Goal: Obtain resource: Download file/media

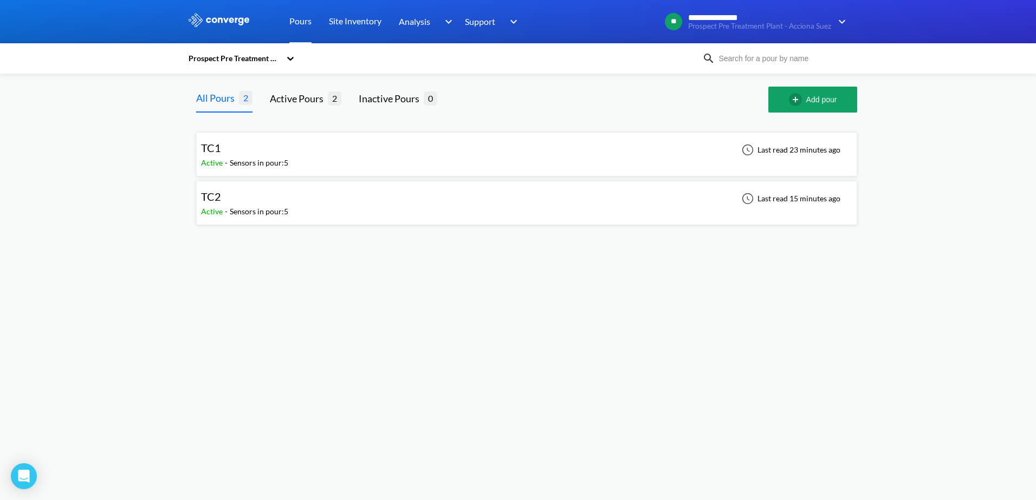
click at [796, 162] on div "Last read 23 minutes ago" at bounding box center [792, 154] width 119 height 26
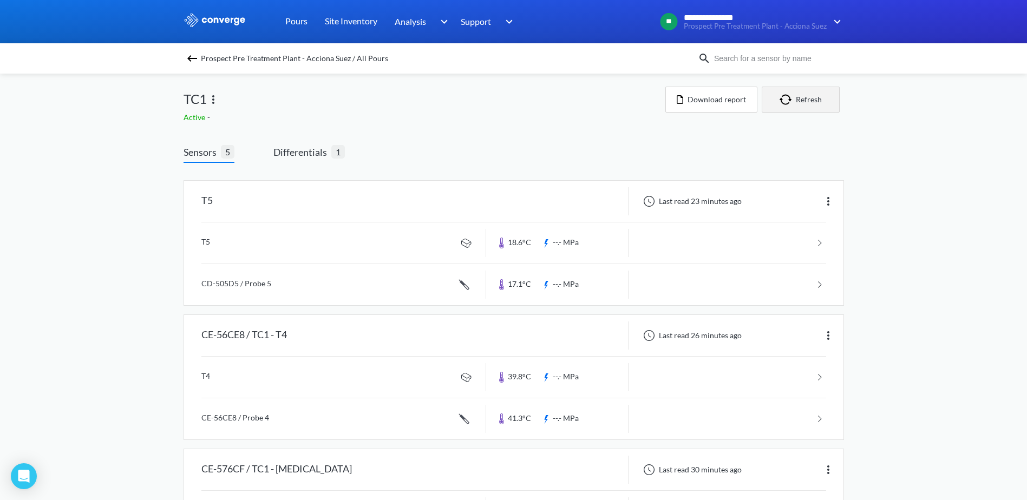
click at [793, 103] on img "button" at bounding box center [788, 99] width 16 height 11
click at [339, 156] on span "1" at bounding box center [338, 152] width 14 height 14
click at [212, 152] on span "Sensors" at bounding box center [202, 152] width 37 height 15
click at [301, 146] on span "Differentials" at bounding box center [303, 152] width 58 height 15
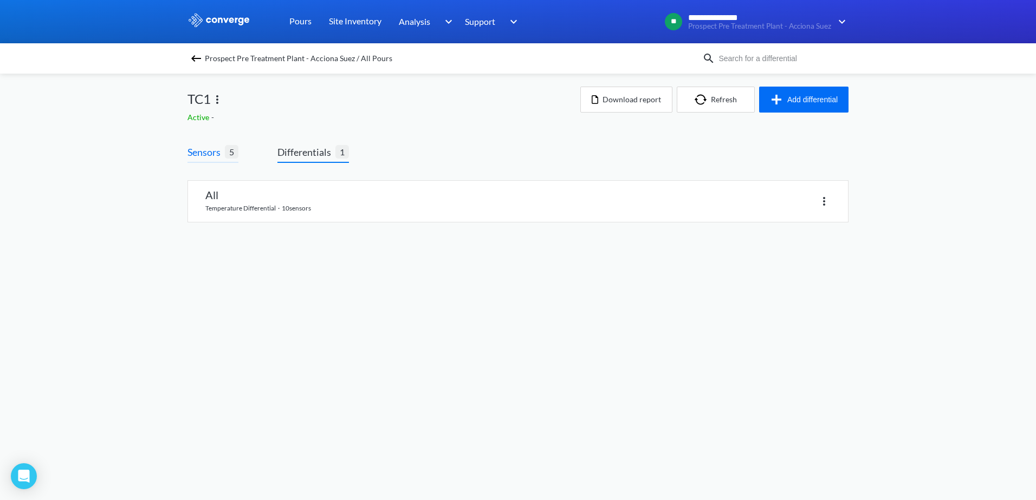
click at [231, 148] on span "5" at bounding box center [232, 152] width 14 height 14
click at [209, 155] on span "Sensors" at bounding box center [205, 152] width 37 height 15
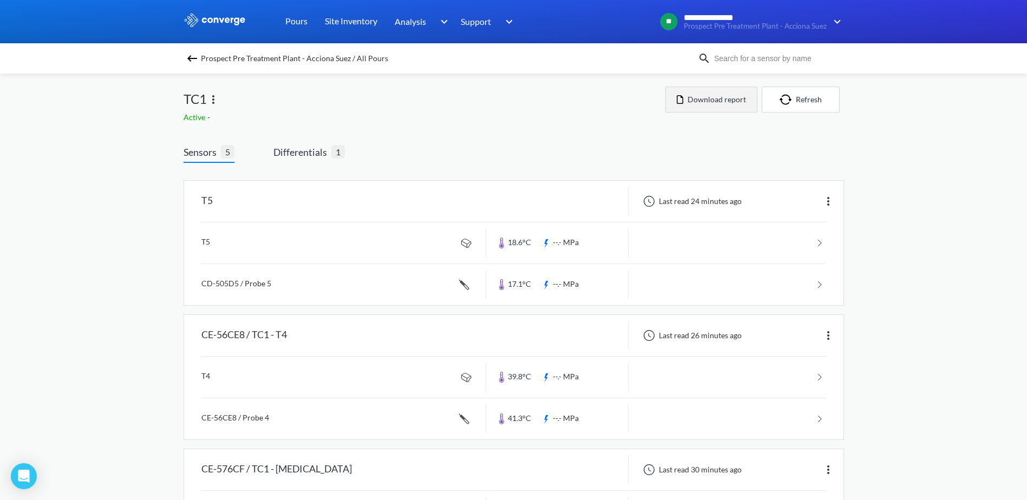
click at [691, 95] on button "Download report" at bounding box center [712, 100] width 92 height 26
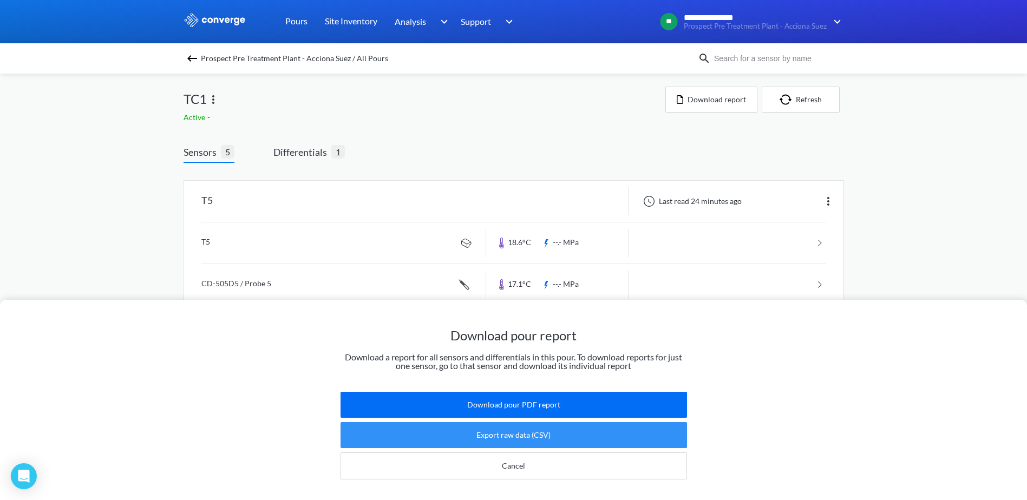
click at [584, 433] on button "Export raw data (CSV)" at bounding box center [514, 435] width 347 height 26
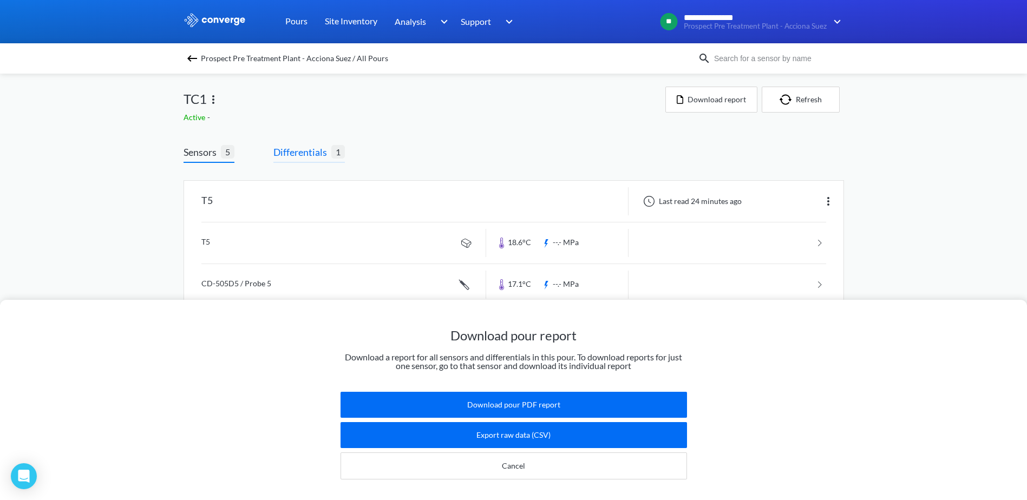
drag, startPoint x: 307, startPoint y: 142, endPoint x: 307, endPoint y: 153, distance: 10.3
click at [307, 142] on div "Download pour report Download a report for all sensors and differentials in thi…" at bounding box center [513, 250] width 1027 height 500
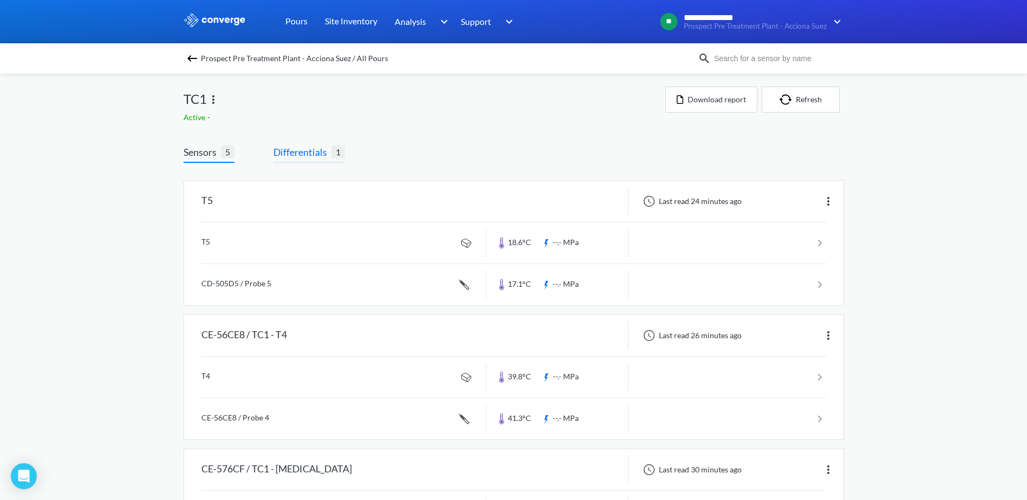
click at [307, 156] on span "Differentials" at bounding box center [303, 152] width 58 height 15
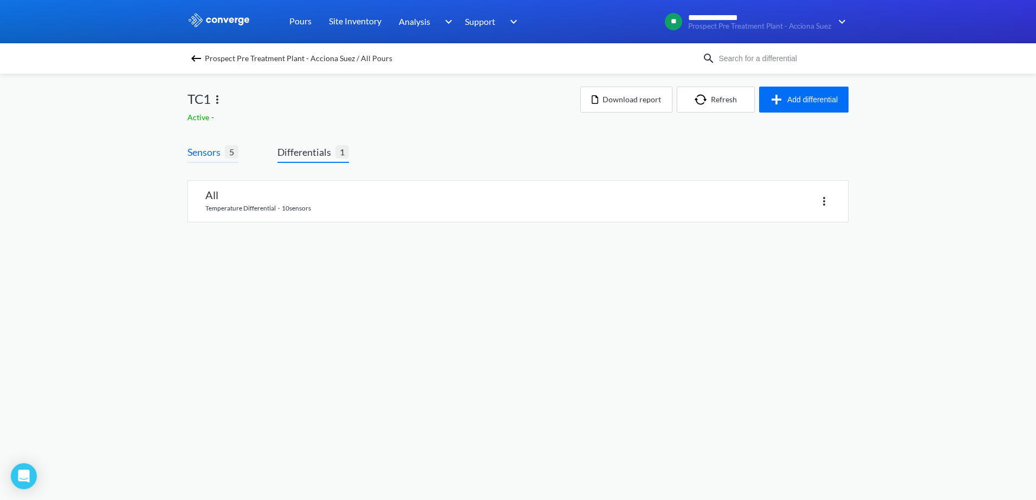
click at [214, 153] on span "Sensors" at bounding box center [205, 152] width 37 height 15
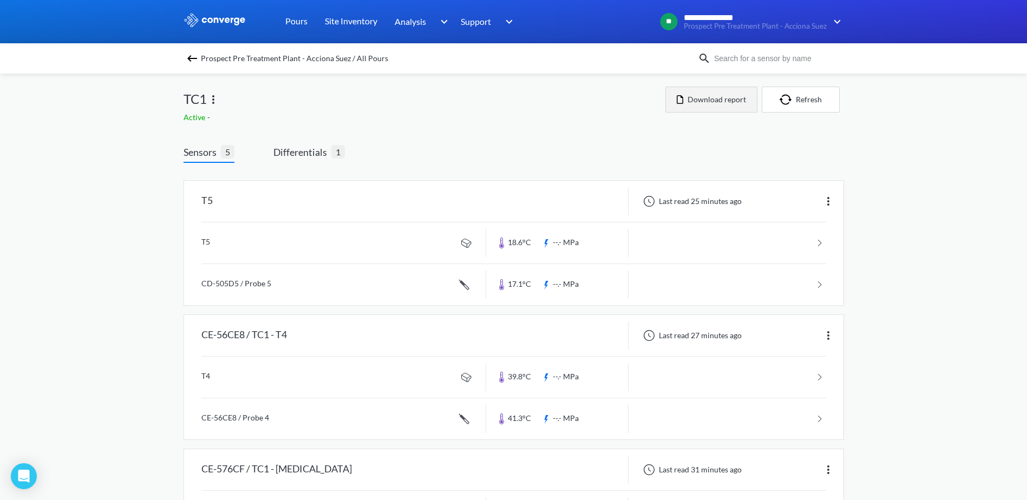
click at [699, 93] on button "Download report" at bounding box center [712, 100] width 92 height 26
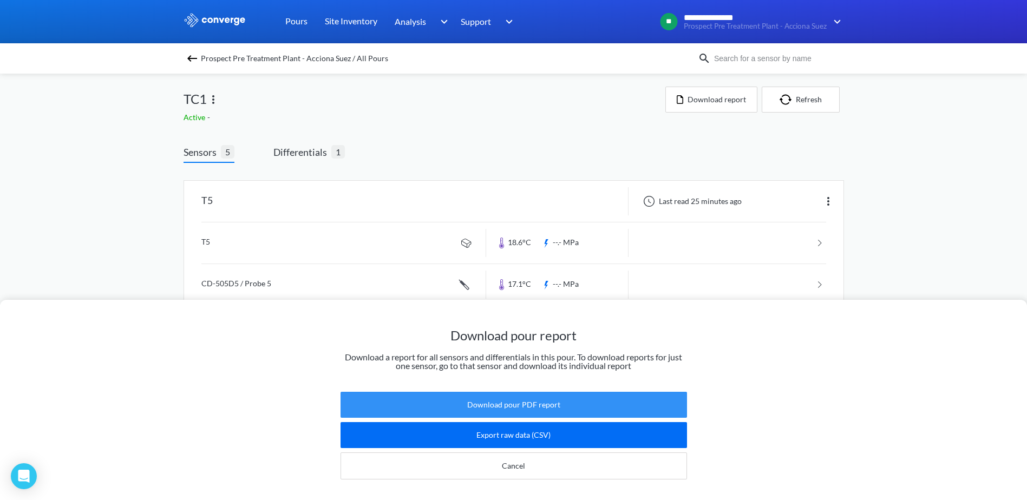
click at [516, 394] on button "Download pour PDF report" at bounding box center [514, 405] width 347 height 26
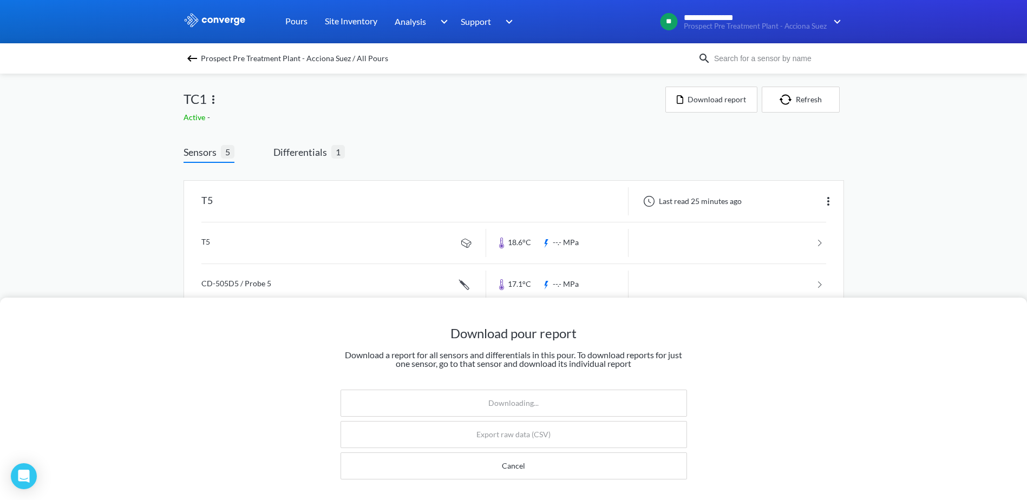
click at [321, 157] on div "Download pour report Download a report for all sensors and differentials in thi…" at bounding box center [513, 250] width 1027 height 500
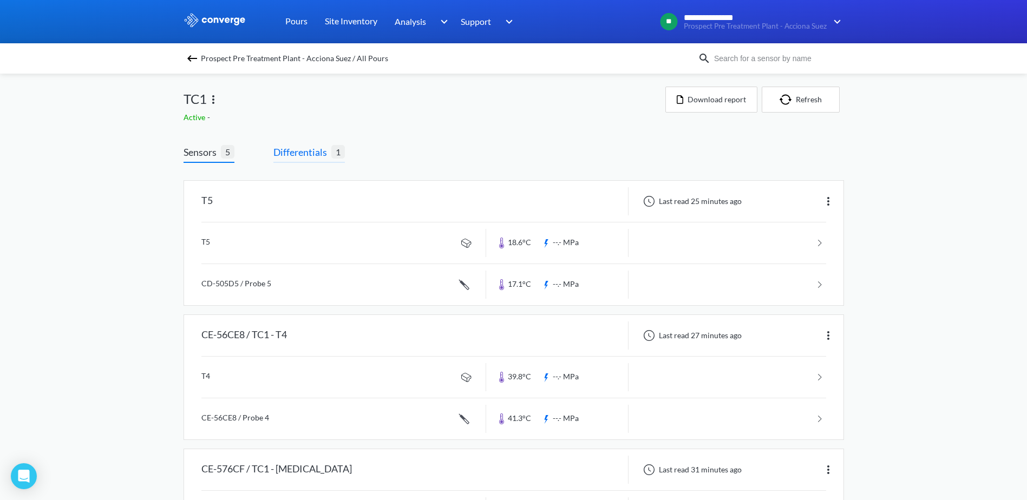
click at [312, 157] on span "Differentials" at bounding box center [303, 152] width 58 height 15
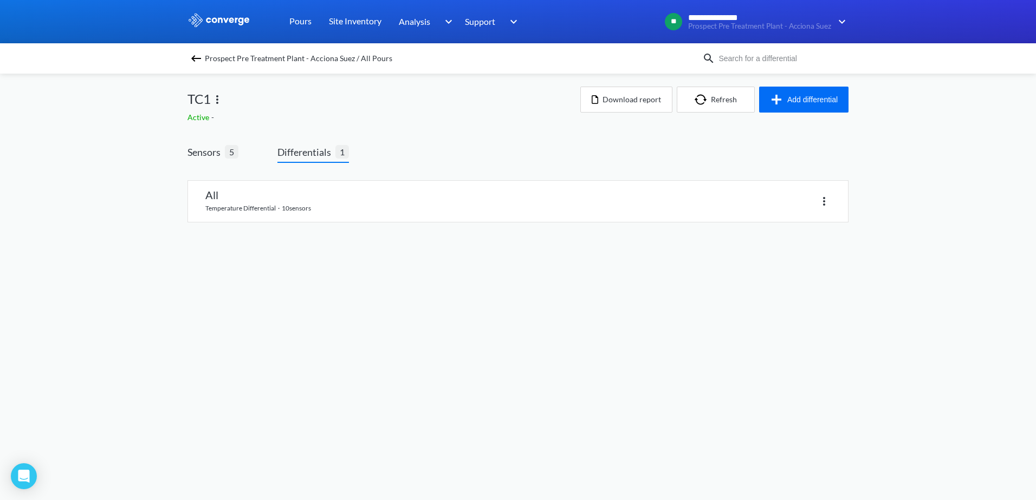
click at [251, 314] on body "**********" at bounding box center [518, 250] width 1036 height 500
click at [829, 199] on img at bounding box center [823, 201] width 13 height 13
click at [316, 208] on link at bounding box center [518, 201] width 660 height 41
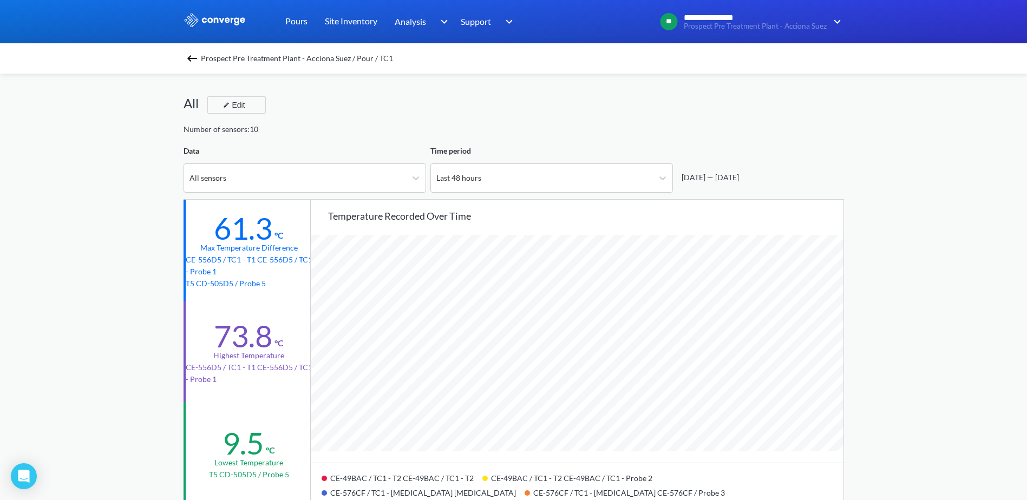
scroll to position [907, 1027]
click at [501, 172] on div "Last 48 hours" at bounding box center [542, 178] width 222 height 28
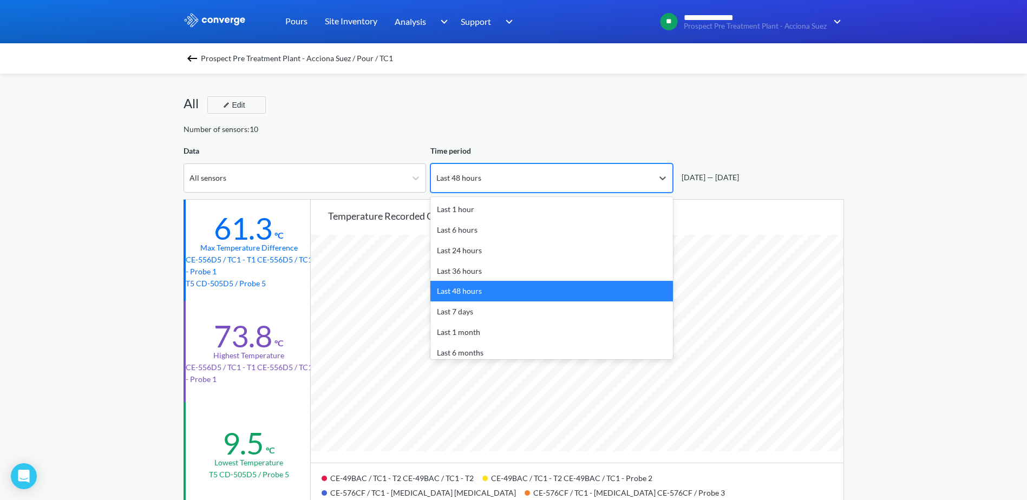
click at [501, 172] on div "Last 48 hours" at bounding box center [542, 178] width 222 height 28
click at [466, 311] on div "Last 7 days" at bounding box center [552, 312] width 243 height 21
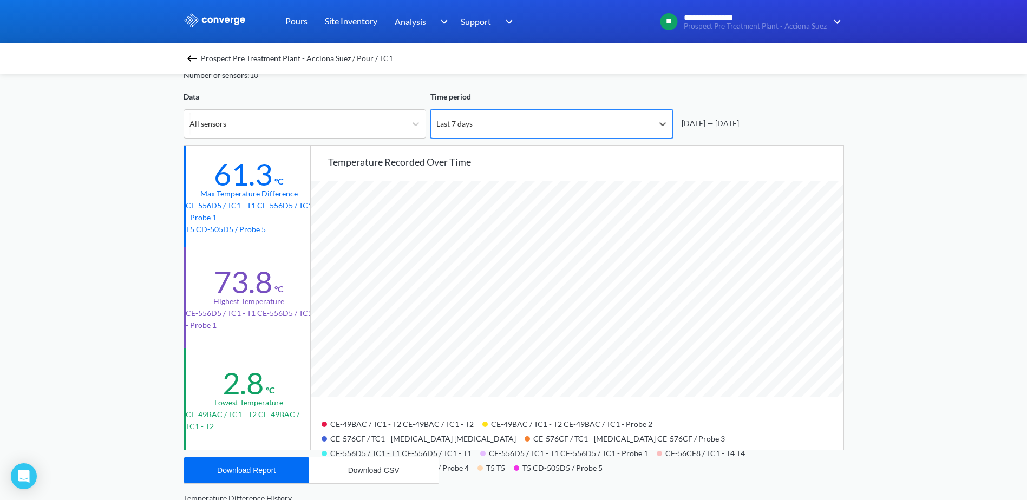
scroll to position [0, 0]
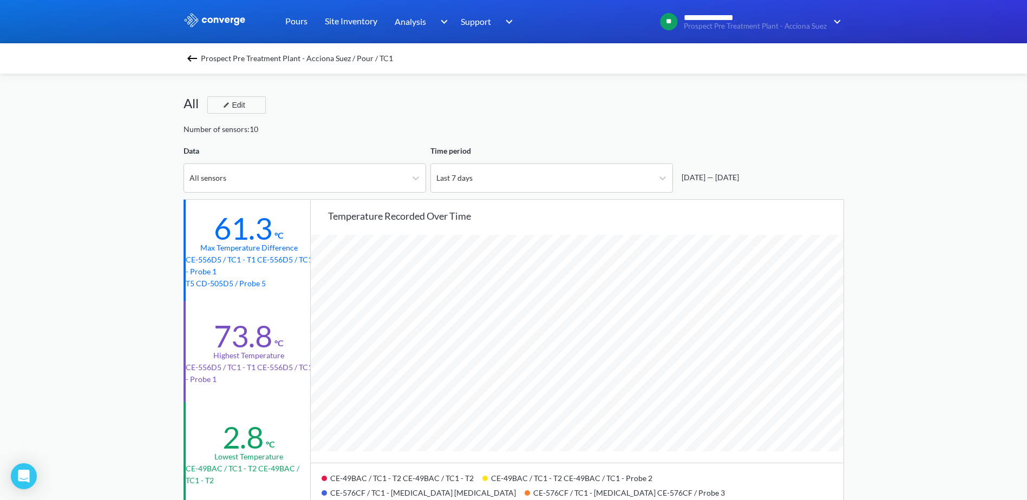
click at [204, 57] on div "Prospect Pre Treatment Plant - Acciona Suez / Pour / TC1" at bounding box center [514, 58] width 661 height 15
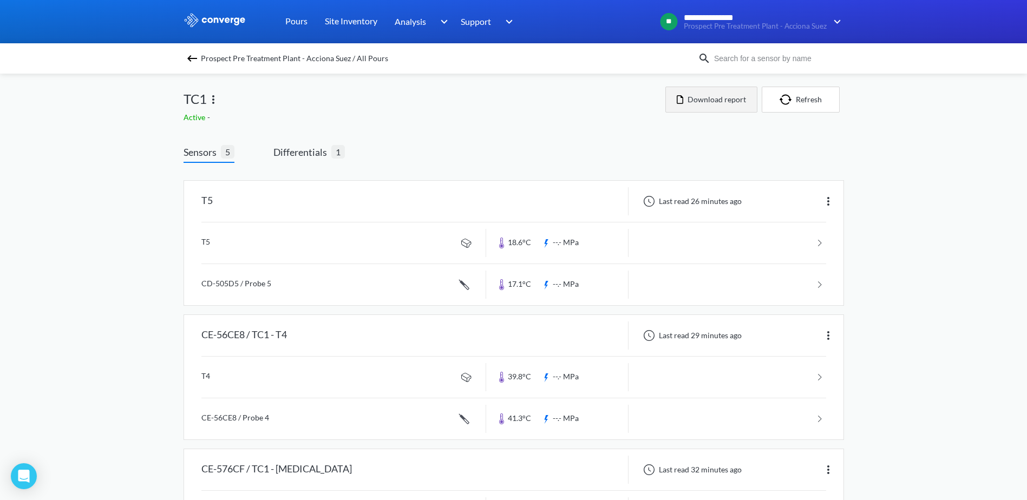
click at [719, 100] on button "Download report" at bounding box center [712, 100] width 92 height 26
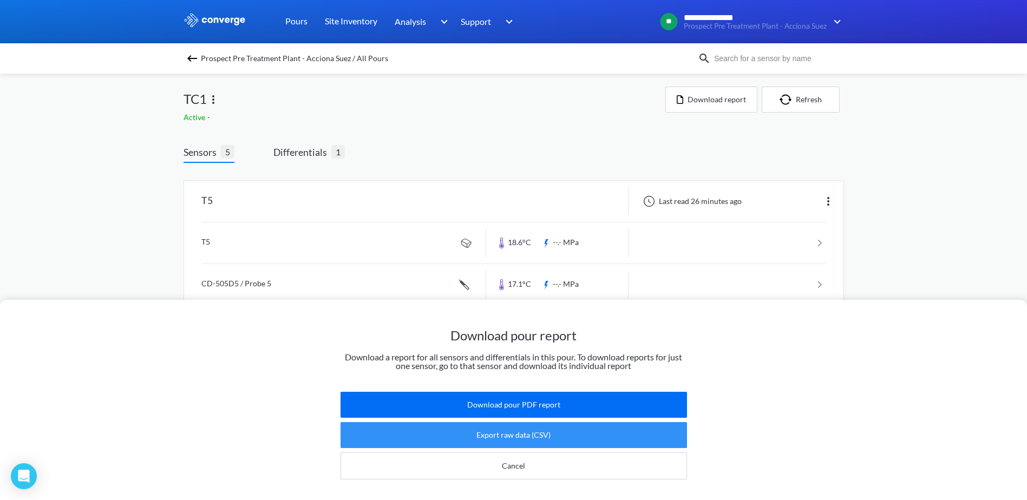
click at [583, 422] on button "Export raw data (CSV)" at bounding box center [514, 435] width 347 height 26
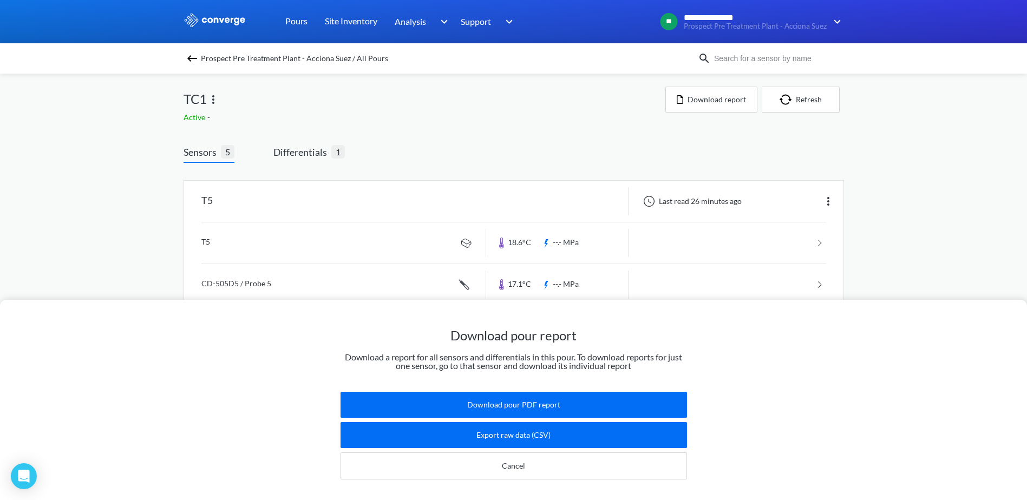
click at [277, 109] on div "Download pour report Download a report for all sensors and differentials in thi…" at bounding box center [513, 250] width 1027 height 500
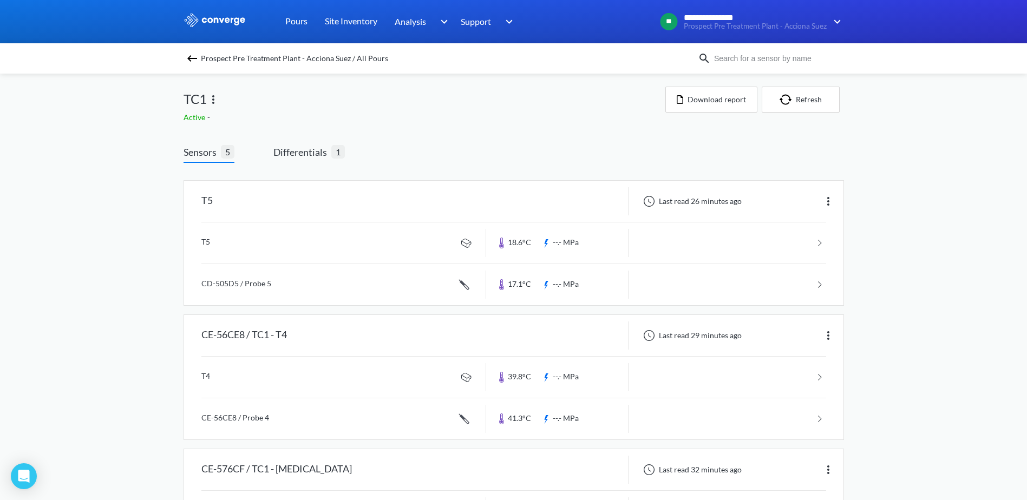
click at [194, 62] on img at bounding box center [192, 58] width 13 height 13
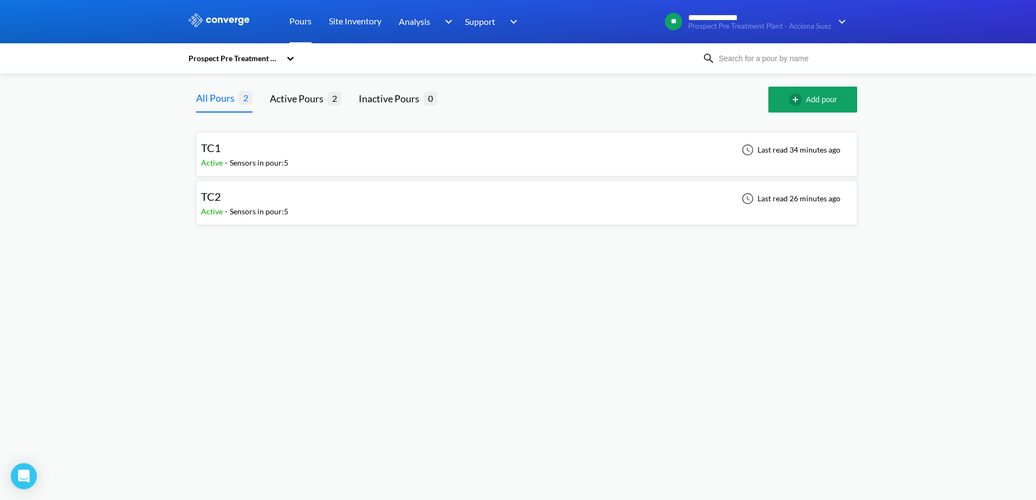
click at [314, 201] on div "TC2 Active - Sensors in pour: 5 Last read 26 minutes ago" at bounding box center [526, 203] width 651 height 35
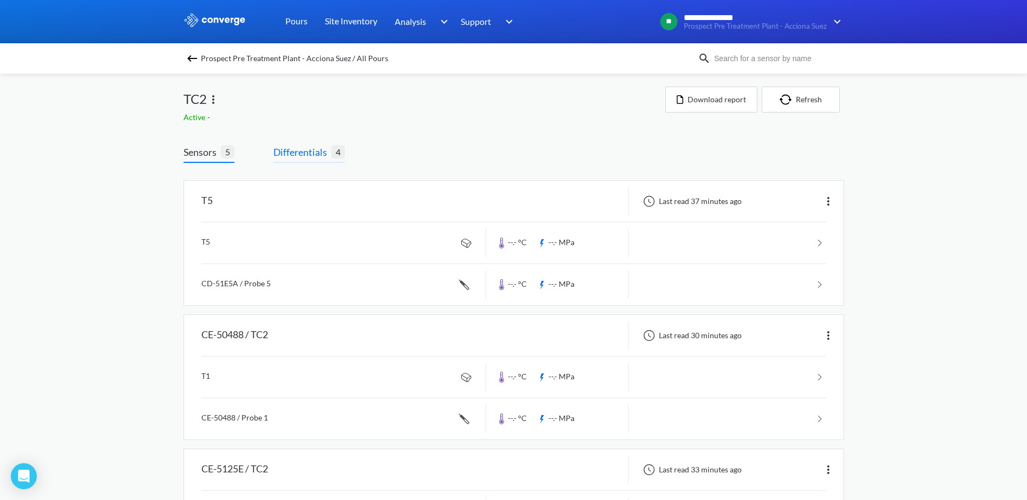
click at [286, 156] on span "Differentials" at bounding box center [303, 152] width 58 height 15
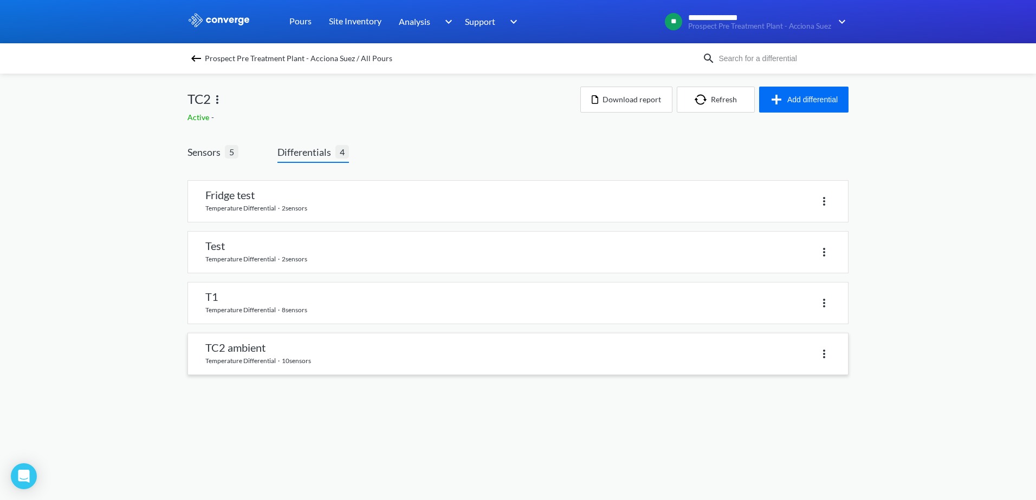
click at [766, 348] on div at bounding box center [674, 354] width 313 height 16
click at [722, 349] on div at bounding box center [674, 354] width 313 height 16
click at [247, 347] on link at bounding box center [518, 354] width 660 height 41
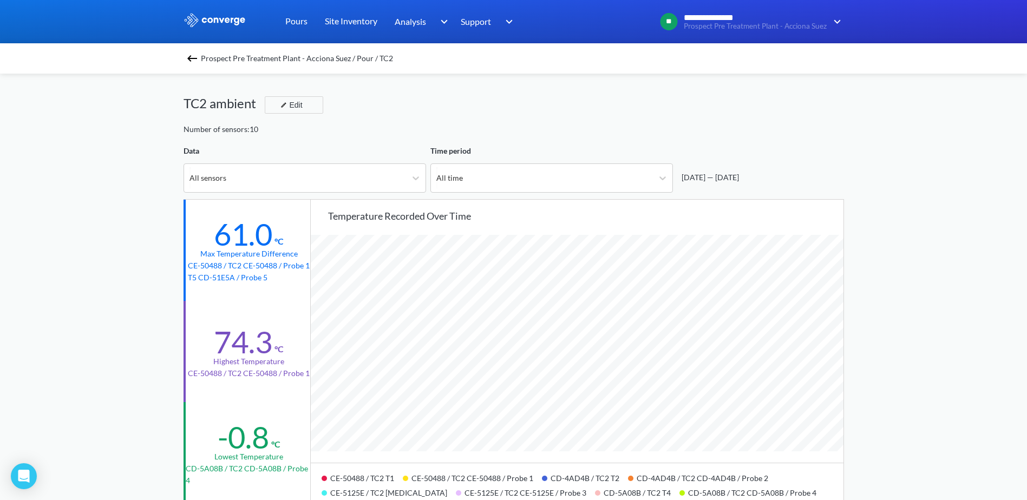
scroll to position [907, 1027]
click at [198, 57] on img at bounding box center [192, 58] width 13 height 13
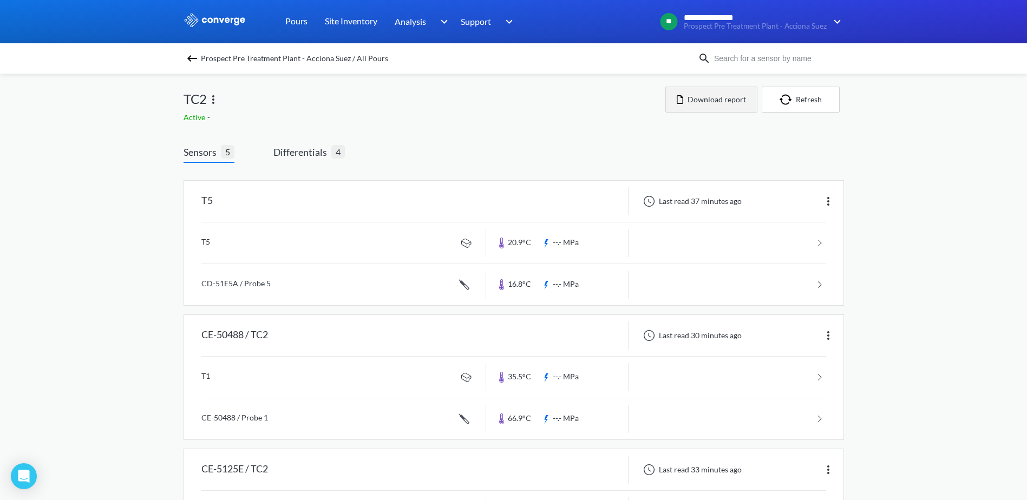
click at [732, 105] on button "Download report" at bounding box center [712, 100] width 92 height 26
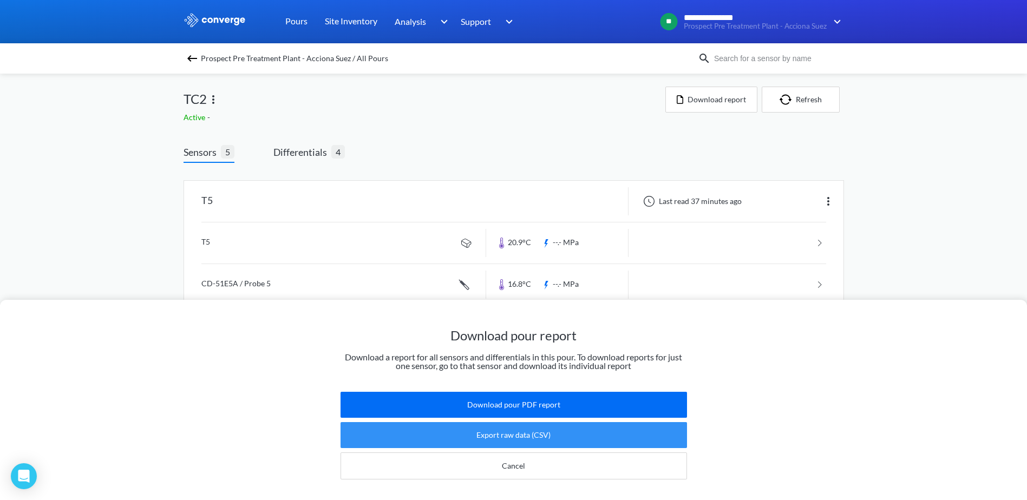
click at [565, 432] on button "Export raw data (CSV)" at bounding box center [514, 435] width 347 height 26
